Goal: Task Accomplishment & Management: Manage account settings

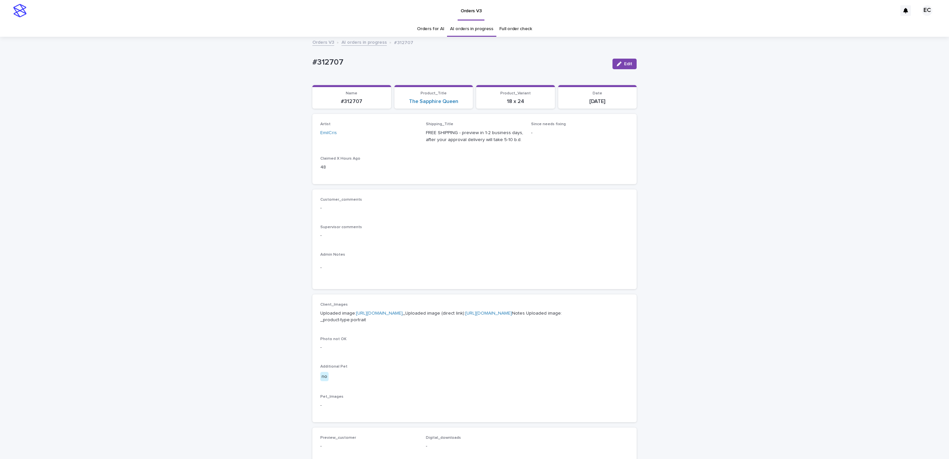
click at [752, 247] on div "Loading... Saving… Loading... Saving… #312707 Edit #312707 Edit Sorry, there wa…" at bounding box center [474, 338] width 949 height 603
click at [723, 262] on div "Loading... Saving… Loading... Saving… #312707 Edit #312707 Edit Sorry, there wa…" at bounding box center [474, 338] width 949 height 603
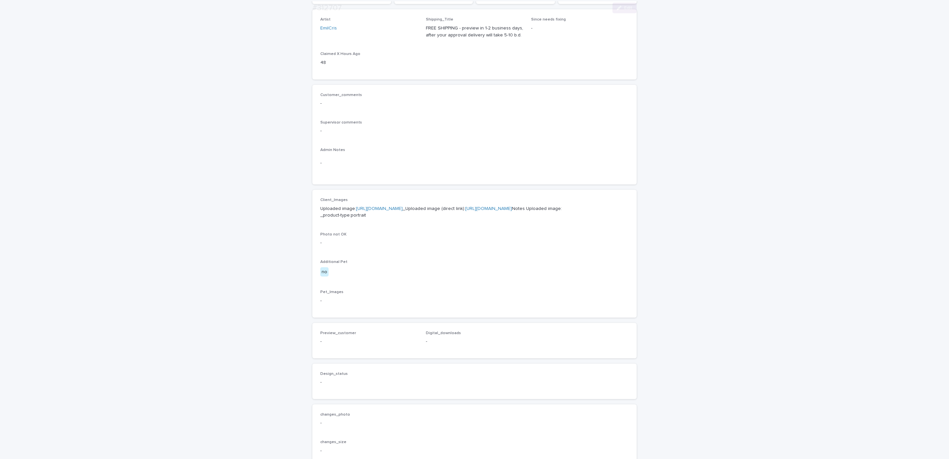
scroll to position [242, 0]
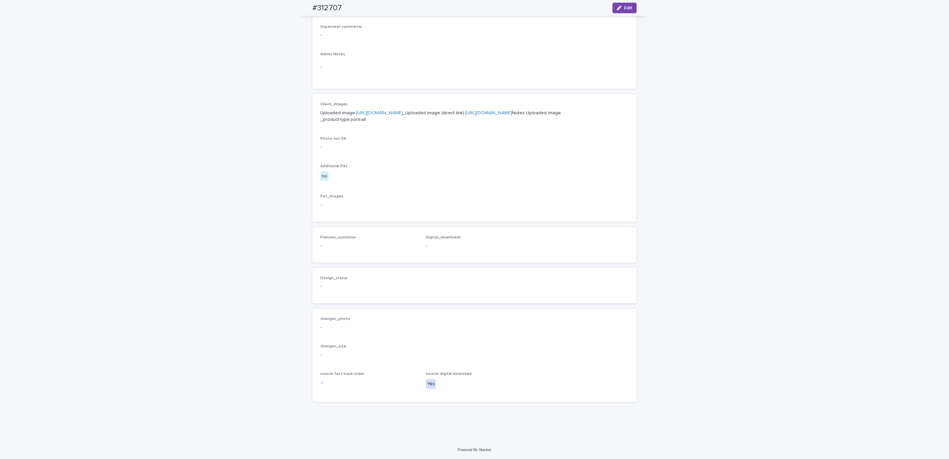
click at [472, 333] on div "changes_photo -" at bounding box center [474, 326] width 308 height 20
click at [622, 11] on button "Edit" at bounding box center [625, 8] width 24 height 11
click at [345, 240] on button "Add" at bounding box center [336, 234] width 32 height 11
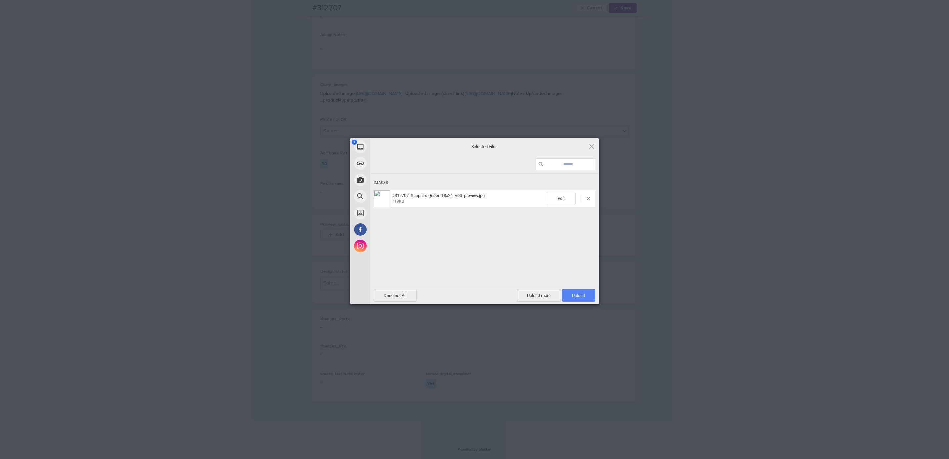
click at [589, 293] on span "Upload 1" at bounding box center [578, 295] width 33 height 13
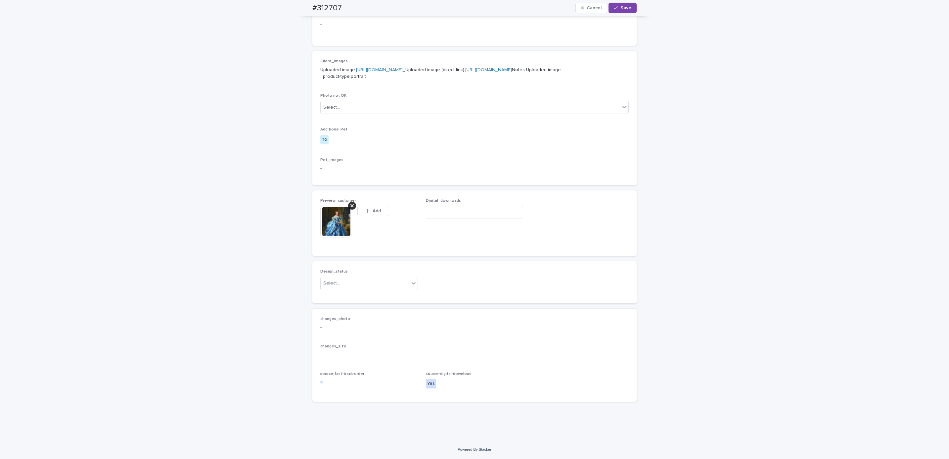
scroll to position [263, 0]
click at [400, 321] on div "Uploaded" at bounding box center [365, 318] width 97 height 12
click at [489, 219] on input at bounding box center [475, 212] width 98 height 13
click at [497, 219] on input at bounding box center [475, 212] width 98 height 13
paste input "**********"
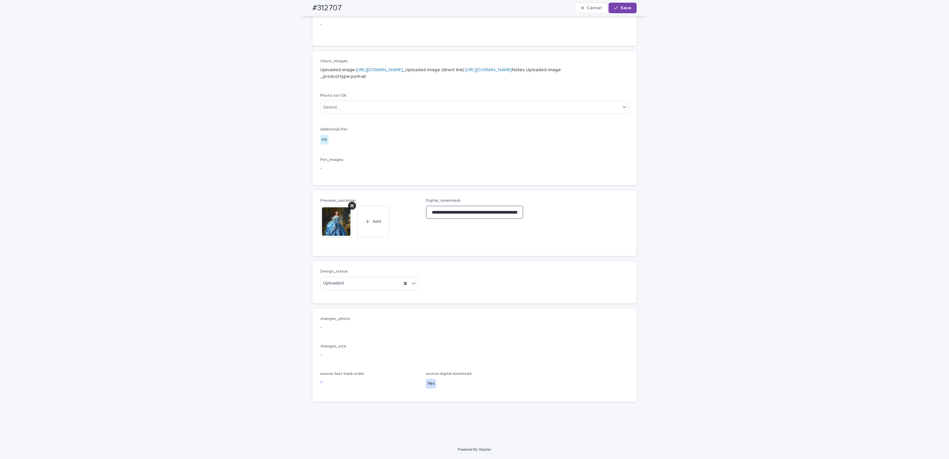
scroll to position [0, 105]
type input "**********"
click at [631, 9] on button "Save" at bounding box center [623, 8] width 28 height 11
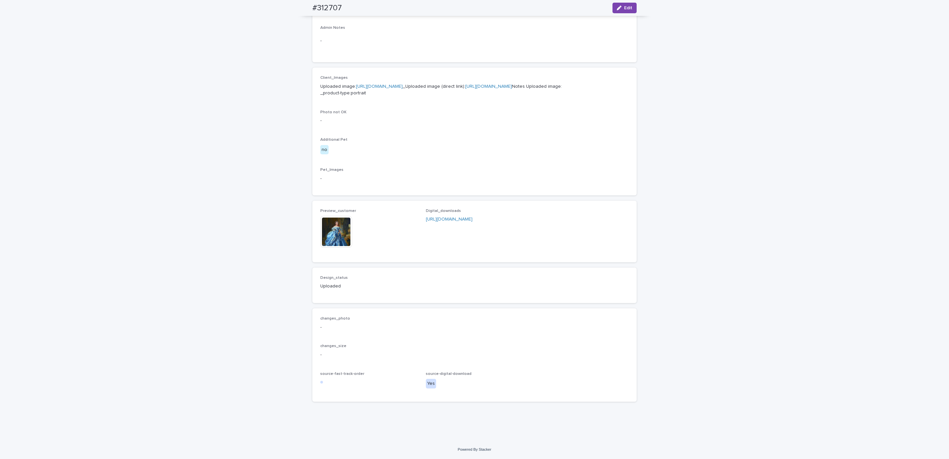
scroll to position [255, 0]
click at [303, 7] on div "#312707 Edit" at bounding box center [475, 8] width 356 height 16
click at [345, 8] on div "#312707 Edit" at bounding box center [474, 8] width 324 height 16
copy h2 "#312707"
click at [624, 8] on span "Edit" at bounding box center [628, 8] width 8 height 5
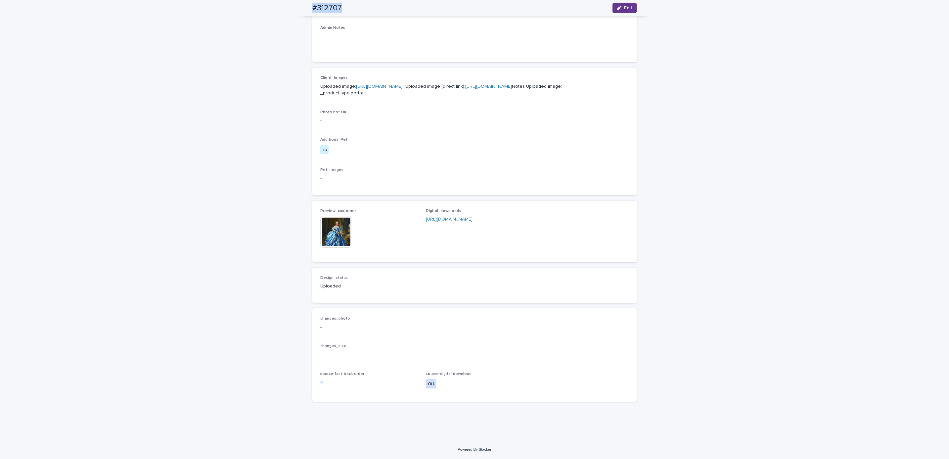
scroll to position [263, 0]
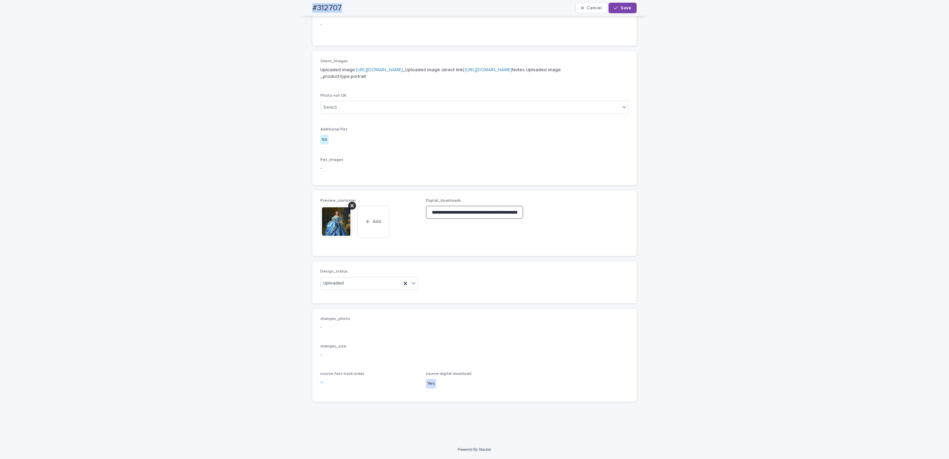
click at [507, 219] on input "**********" at bounding box center [475, 212] width 98 height 13
paste input
type input "**********"
click at [624, 11] on button "Save" at bounding box center [623, 8] width 28 height 11
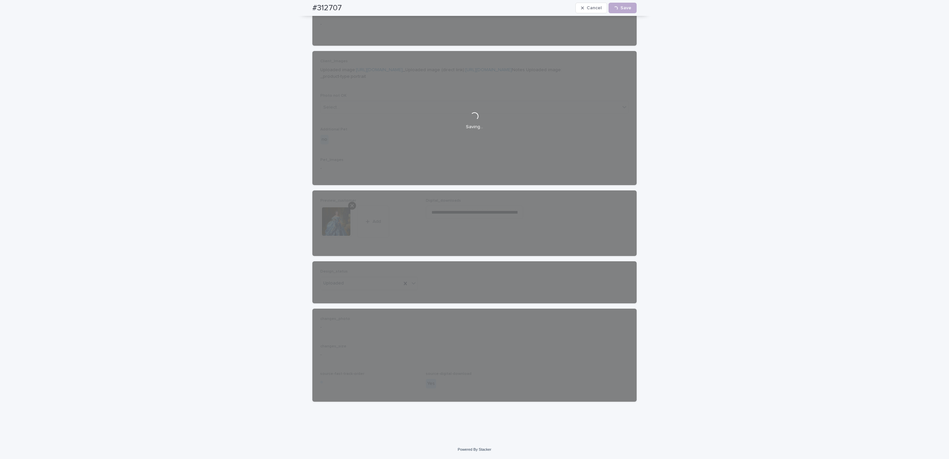
scroll to position [255, 0]
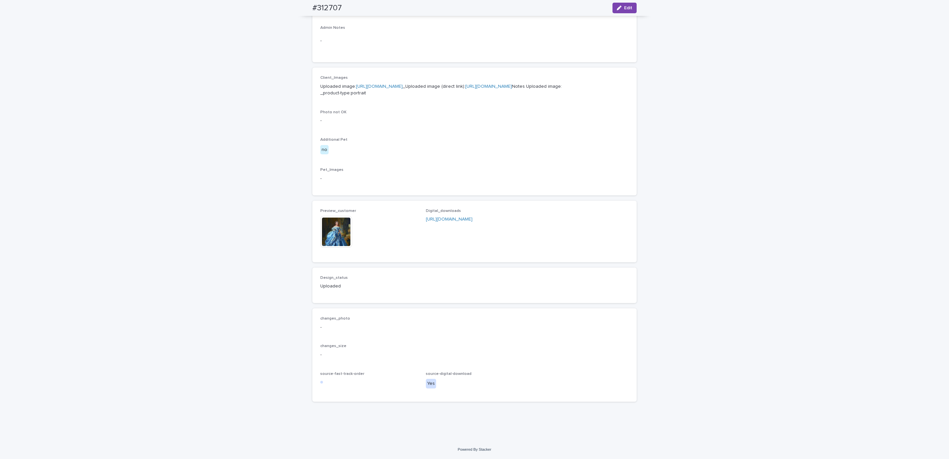
click at [97, 46] on div "Loading... Saving… Loading... Saving… #312707 Edit #312707 Edit Sorry, there wa…" at bounding box center [474, 125] width 949 height 629
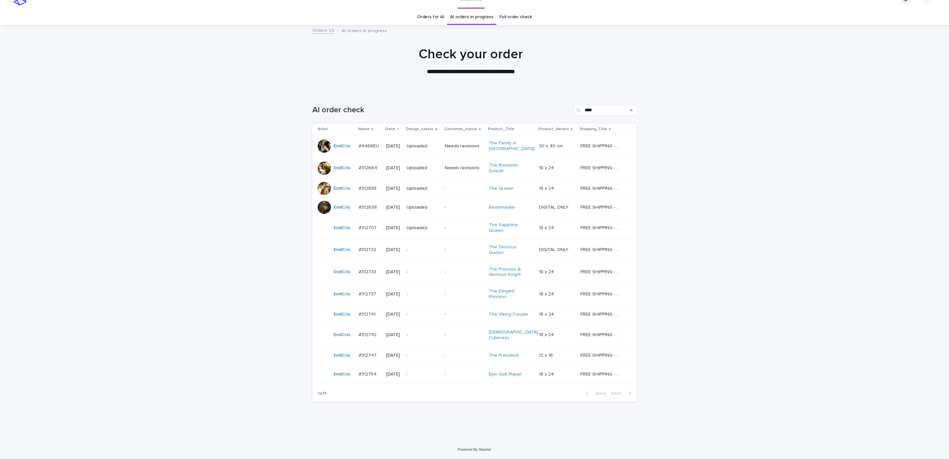
scroll to position [7, 0]
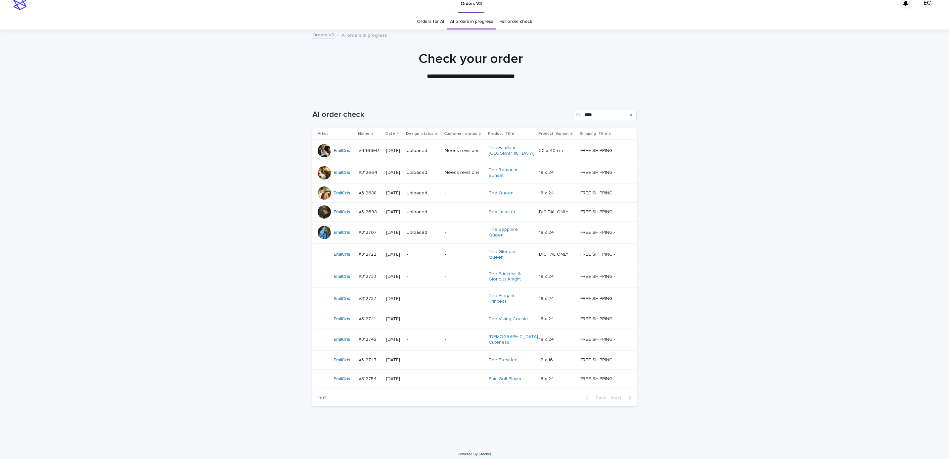
click at [739, 262] on div "Loading... Saving… Loading... Saving… AI order check **** Artist Name Date Desi…" at bounding box center [474, 270] width 949 height 349
click at [442, 255] on td "-" at bounding box center [423, 254] width 38 height 22
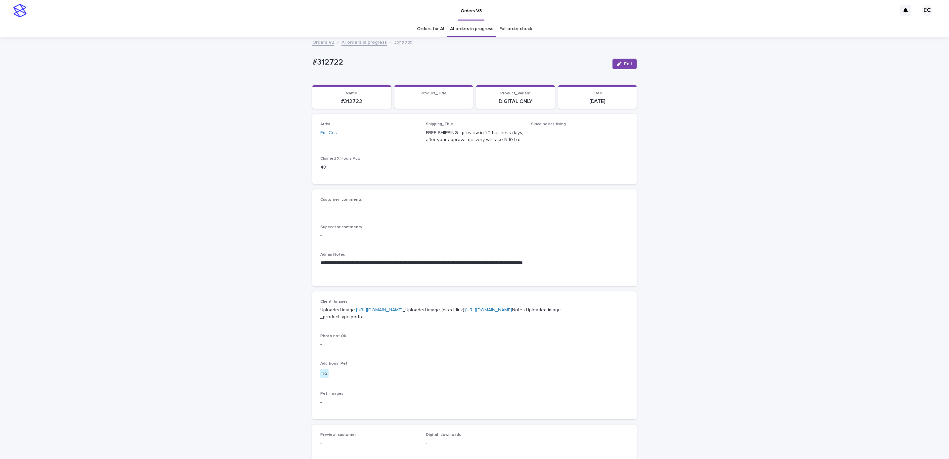
click at [619, 66] on button "Edit" at bounding box center [625, 64] width 24 height 11
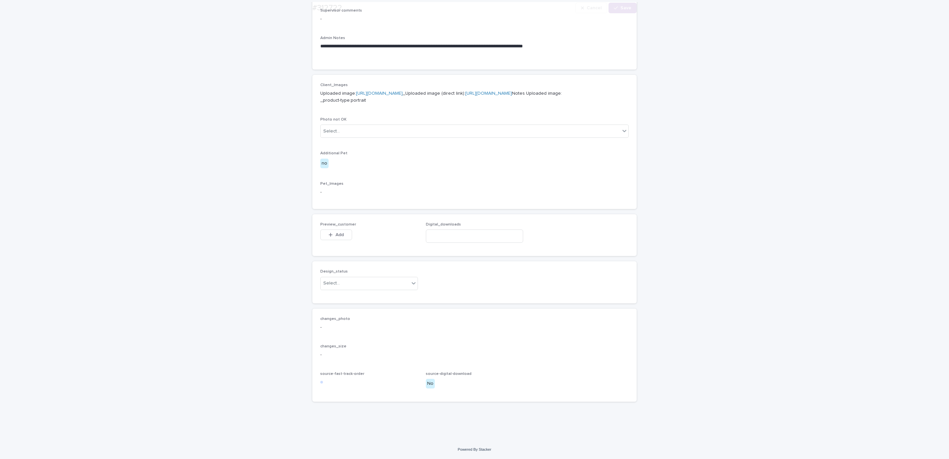
scroll to position [251, 0]
click at [338, 232] on button "Add" at bounding box center [336, 234] width 32 height 11
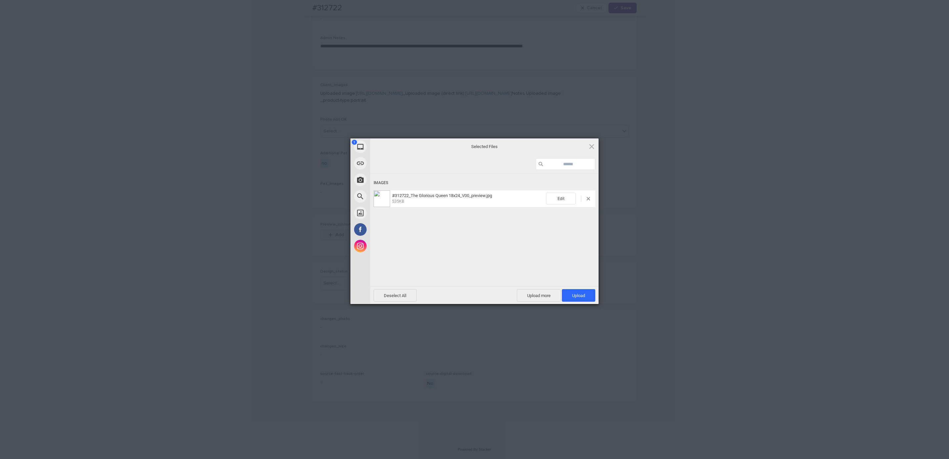
click at [582, 297] on span "Upload 1" at bounding box center [578, 295] width 13 height 5
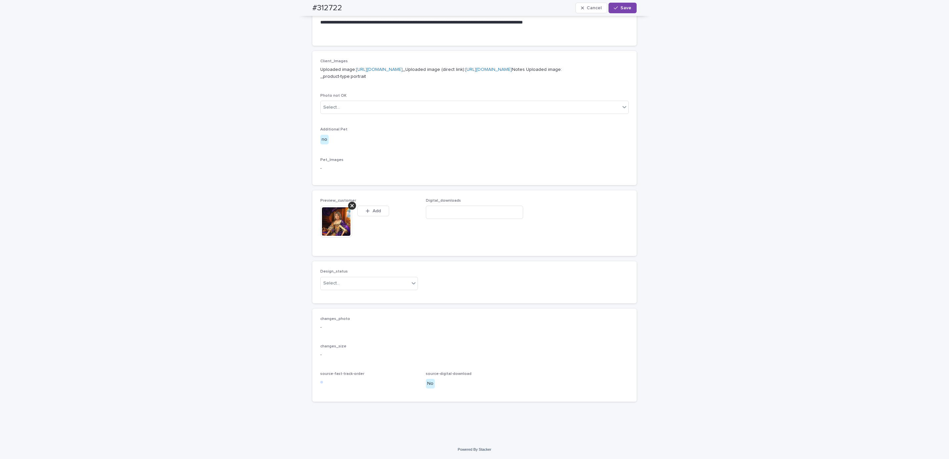
scroll to position [263, 0]
click at [302, 7] on div "#312722 Cancel Save" at bounding box center [475, 8] width 356 height 16
click at [343, 8] on div "#312722 Cancel Save" at bounding box center [474, 8] width 324 height 16
copy h2 "#312722"
click at [476, 219] on input at bounding box center [475, 212] width 98 height 13
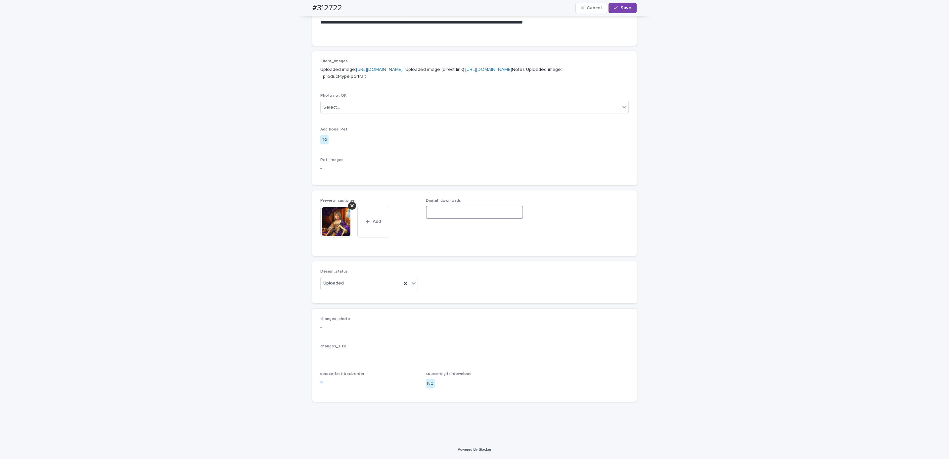
paste input "**********"
type input "**********"
click at [614, 7] on icon "button" at bounding box center [616, 8] width 4 height 5
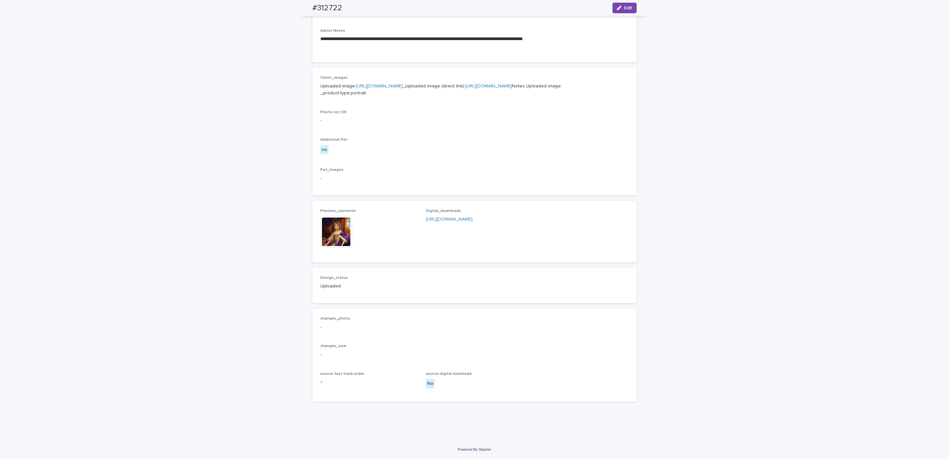
scroll to position [255, 0]
click at [264, 153] on div "**********" at bounding box center [474, 127] width 949 height 626
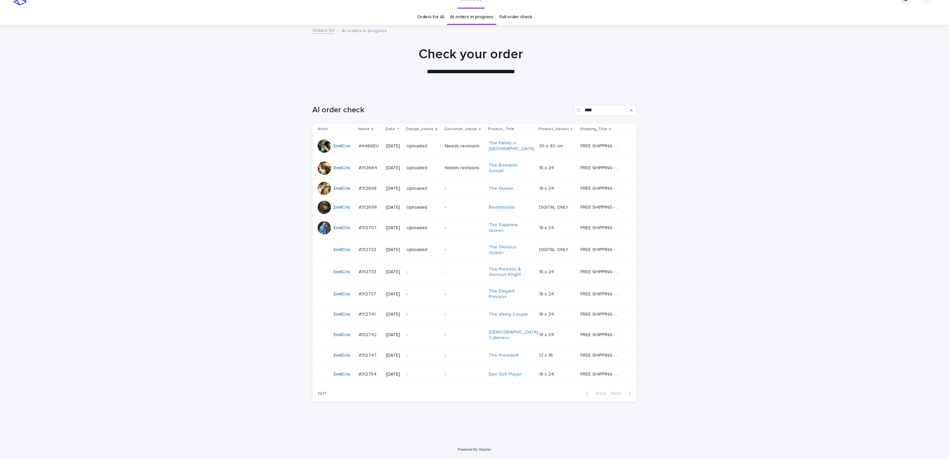
scroll to position [7, 0]
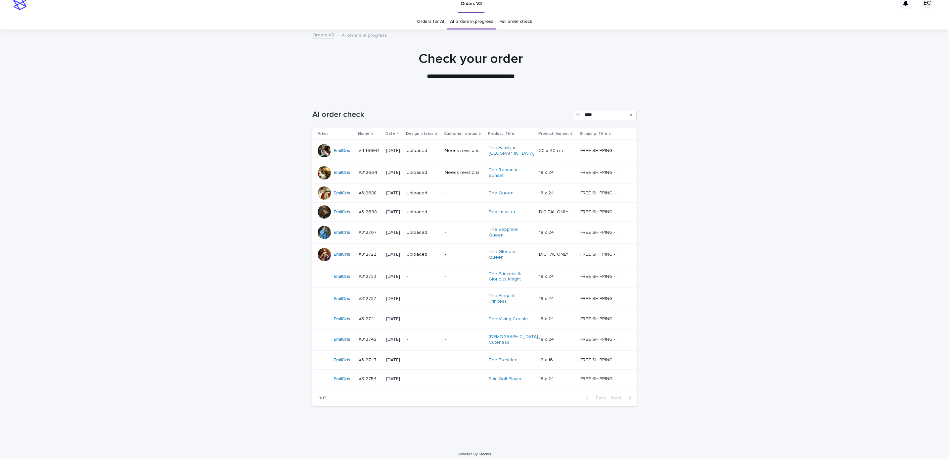
click at [158, 182] on div "Loading... Saving… Loading... Saving… AI order check **** Artist Name Date Desi…" at bounding box center [474, 270] width 949 height 349
